Goal: Task Accomplishment & Management: Use online tool/utility

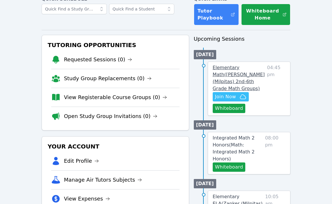
scroll to position [37, 0]
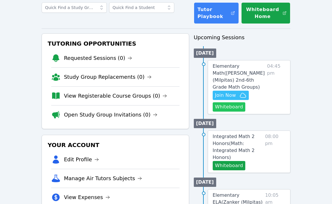
click at [225, 110] on button "Whiteboard" at bounding box center [229, 107] width 33 height 9
click at [226, 108] on button "Whiteboard" at bounding box center [229, 107] width 33 height 9
click at [226, 93] on span "Join Now" at bounding box center [225, 95] width 21 height 7
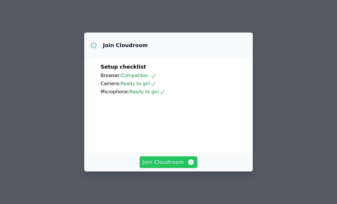
click at [172, 165] on span "Join Cloudroom" at bounding box center [168, 162] width 52 height 8
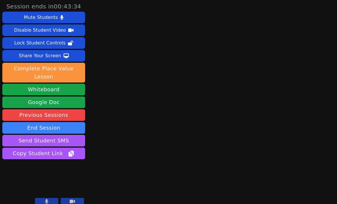
click at [172, 165] on main at bounding box center [211, 102] width 83 height 204
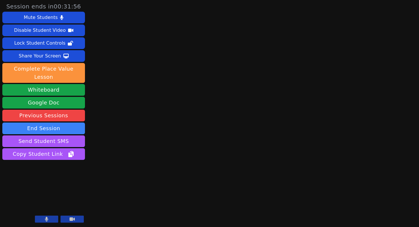
click at [49, 204] on button at bounding box center [46, 218] width 23 height 7
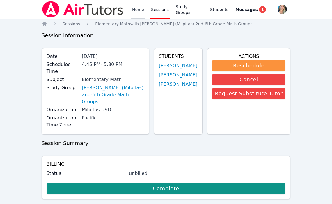
click at [139, 9] on link "Home" at bounding box center [138, 9] width 14 height 19
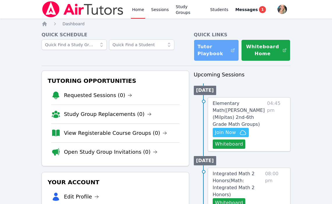
click at [219, 54] on link "Tutor Playbook" at bounding box center [216, 51] width 45 height 22
